Goal: Information Seeking & Learning: Learn about a topic

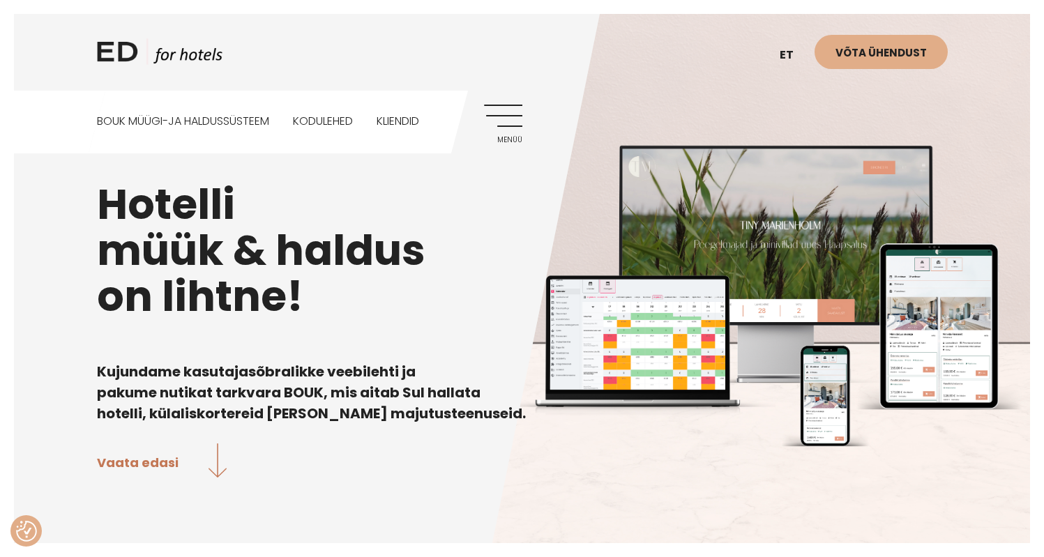
click at [515, 119] on link "Menüü" at bounding box center [503, 124] width 38 height 38
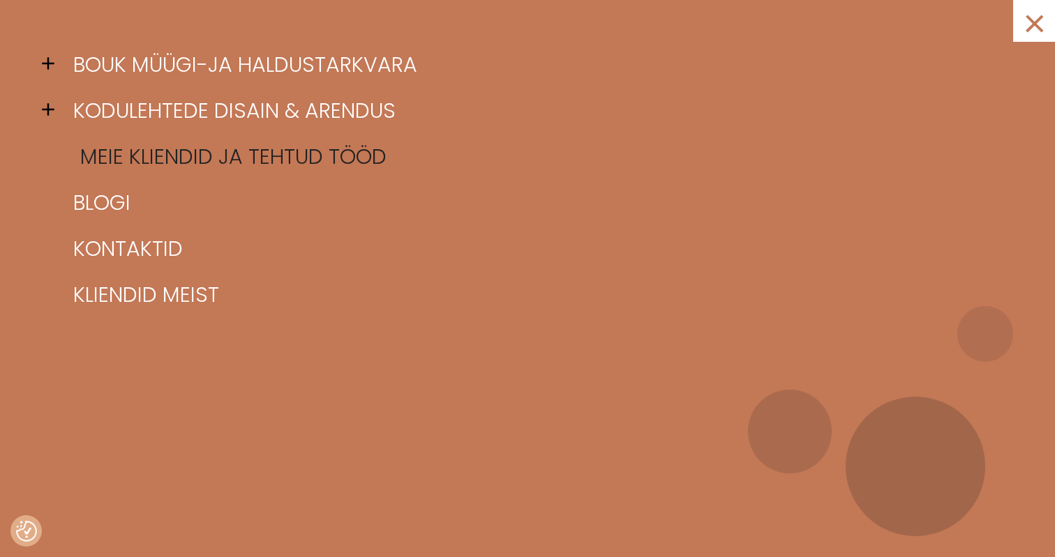
click at [253, 153] on link "Meie kliendid ja tehtud tööd" at bounding box center [545, 157] width 950 height 46
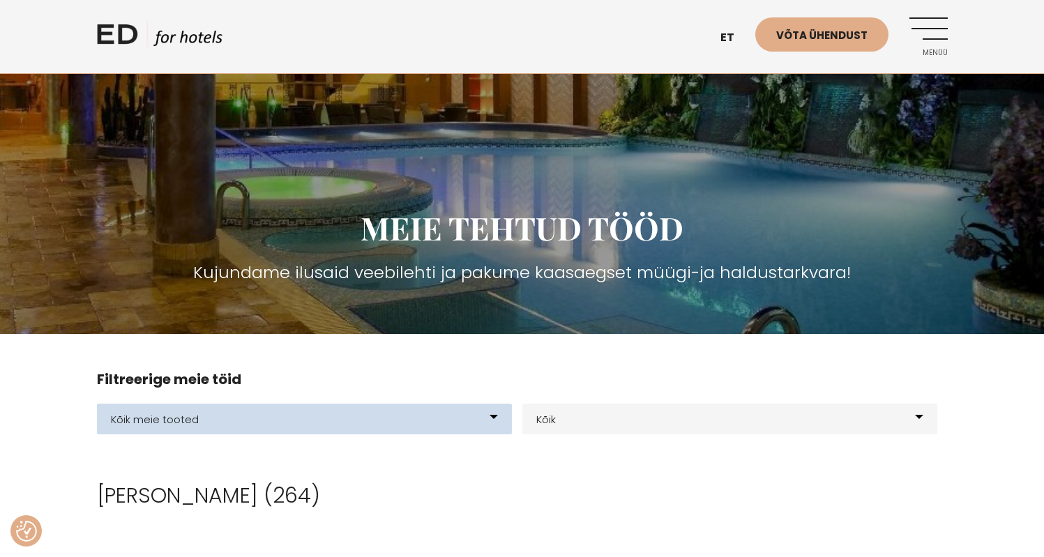
click at [248, 409] on select "Kõik meie tooted BOUK BOOKING BOUK PMS Kodulehed Näidis kodulehe kujunduspõhjad…" at bounding box center [304, 419] width 415 height 31
select select "21"
click at [97, 404] on select "Kõik meie tooted BOUK BOOKING BOUK PMS Kodulehed Näidis kodulehe kujunduspõhjad…" at bounding box center [304, 419] width 415 height 31
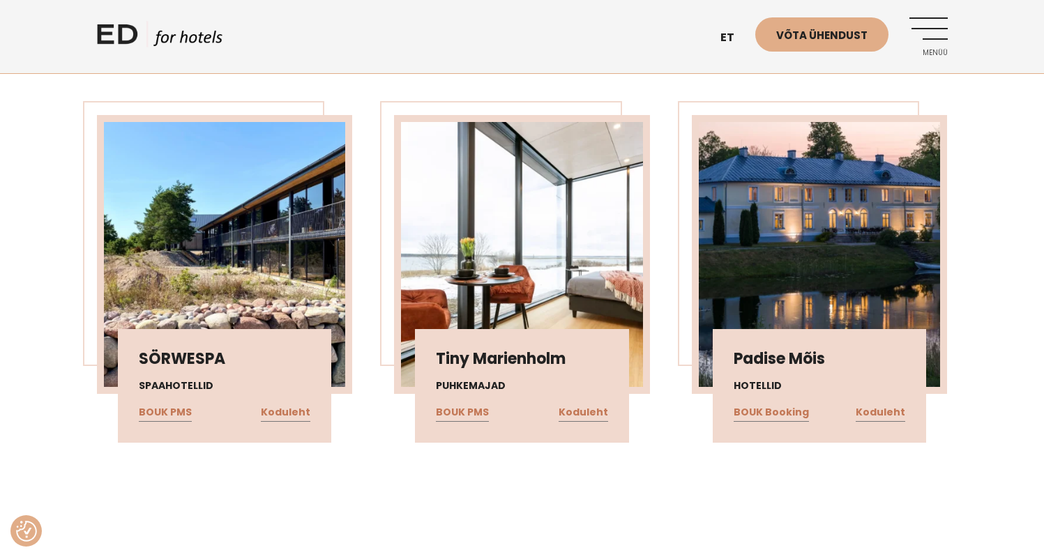
scroll to position [1916, 0]
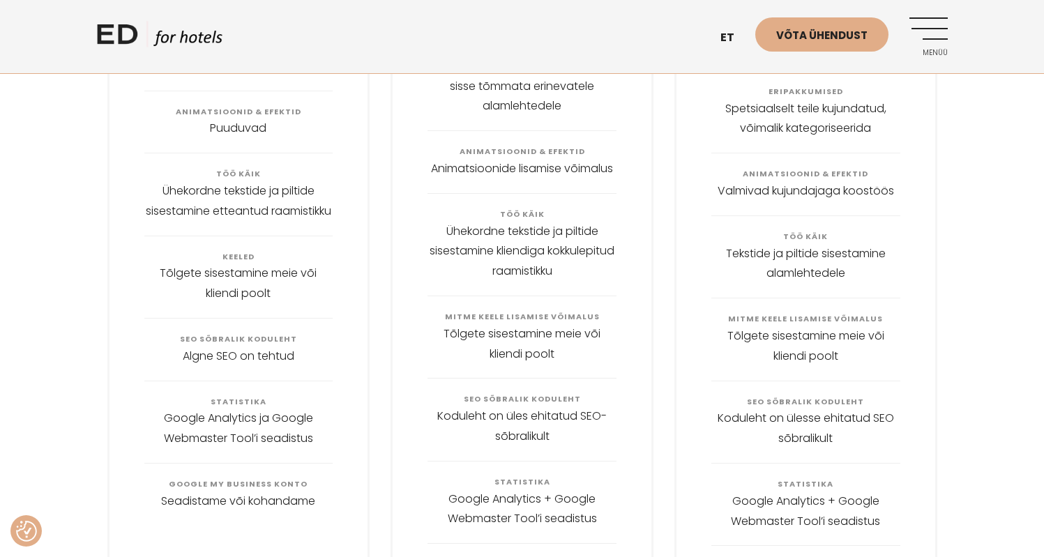
scroll to position [2147, 0]
